Goal: Ask a question

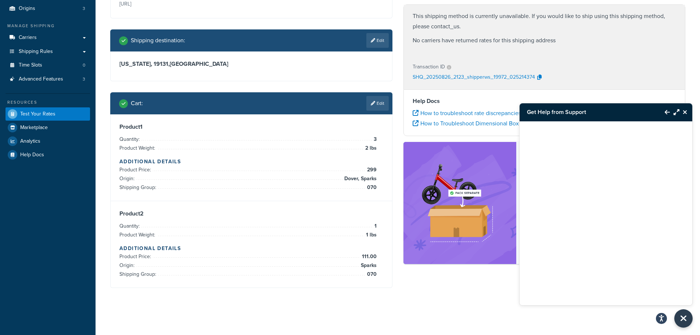
scroll to position [86, 0]
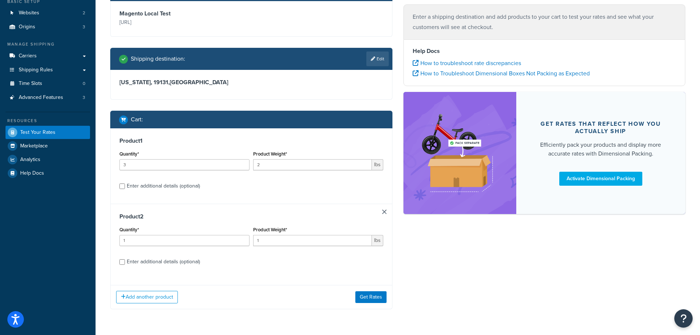
scroll to position [89, 0]
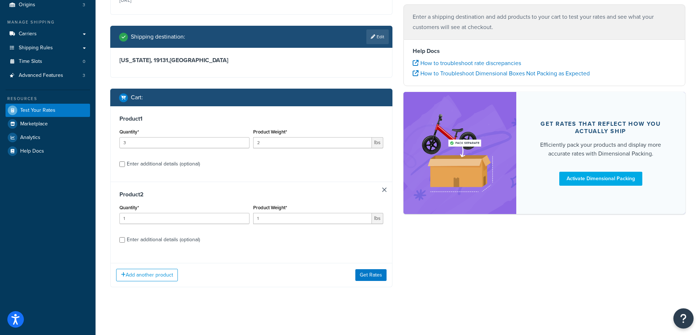
click at [689, 320] on button "Open Resource Center" at bounding box center [683, 318] width 20 height 20
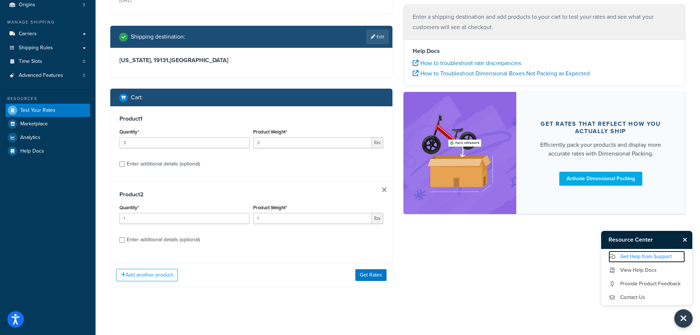
click at [627, 253] on link "Get Help from Support" at bounding box center [646, 257] width 76 height 12
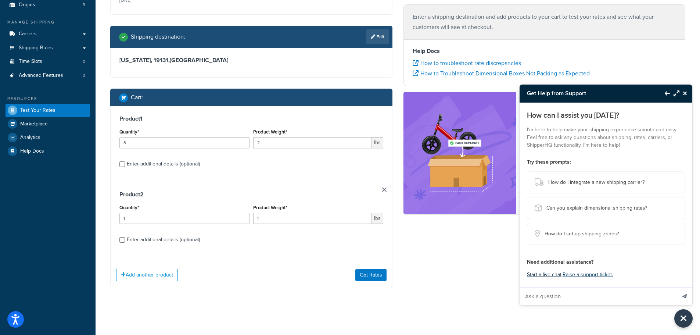
click at [541, 274] on button "Start a live chat" at bounding box center [544, 274] width 35 height 10
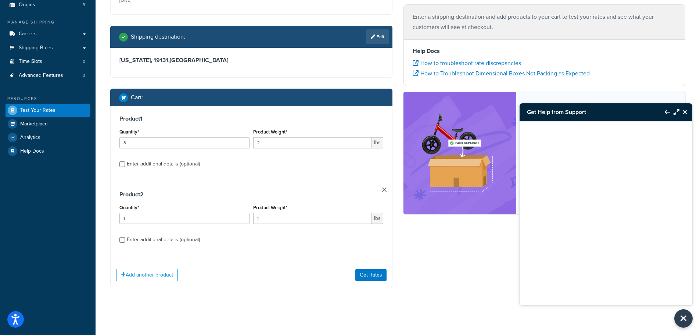
click at [589, 305] on div "Get Help from Support" at bounding box center [605, 204] width 173 height 202
click at [684, 109] on icon "Close Resource Center" at bounding box center [685, 112] width 4 height 6
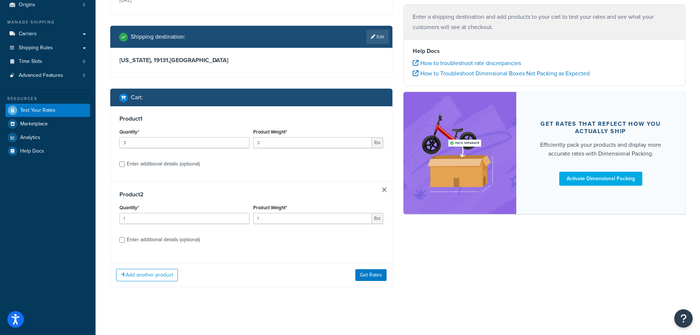
click at [568, 277] on div "Ecommerce store : Edit Magento Local Test http://magentoe241.local Shipping des…" at bounding box center [398, 127] width 586 height 341
click at [679, 313] on button "Open Resource Center" at bounding box center [683, 318] width 20 height 20
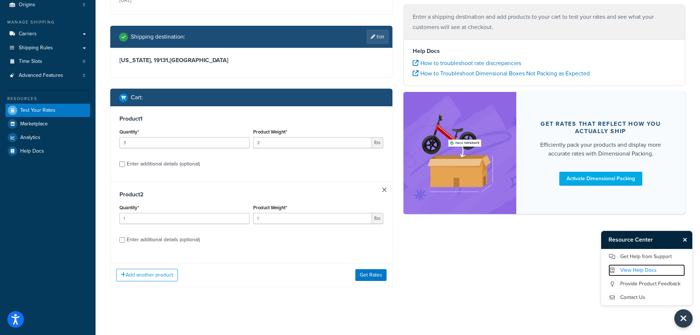
click at [641, 265] on link "View Help Docs" at bounding box center [646, 270] width 76 height 12
click at [637, 256] on link "Get Help from Support" at bounding box center [646, 257] width 76 height 12
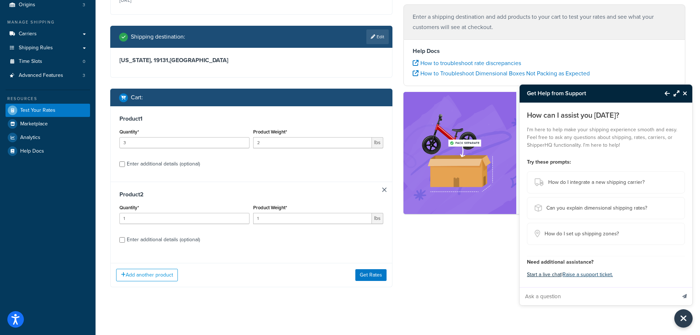
click at [541, 274] on button "Start a live chat" at bounding box center [544, 274] width 35 height 10
